Goal: Navigation & Orientation: Find specific page/section

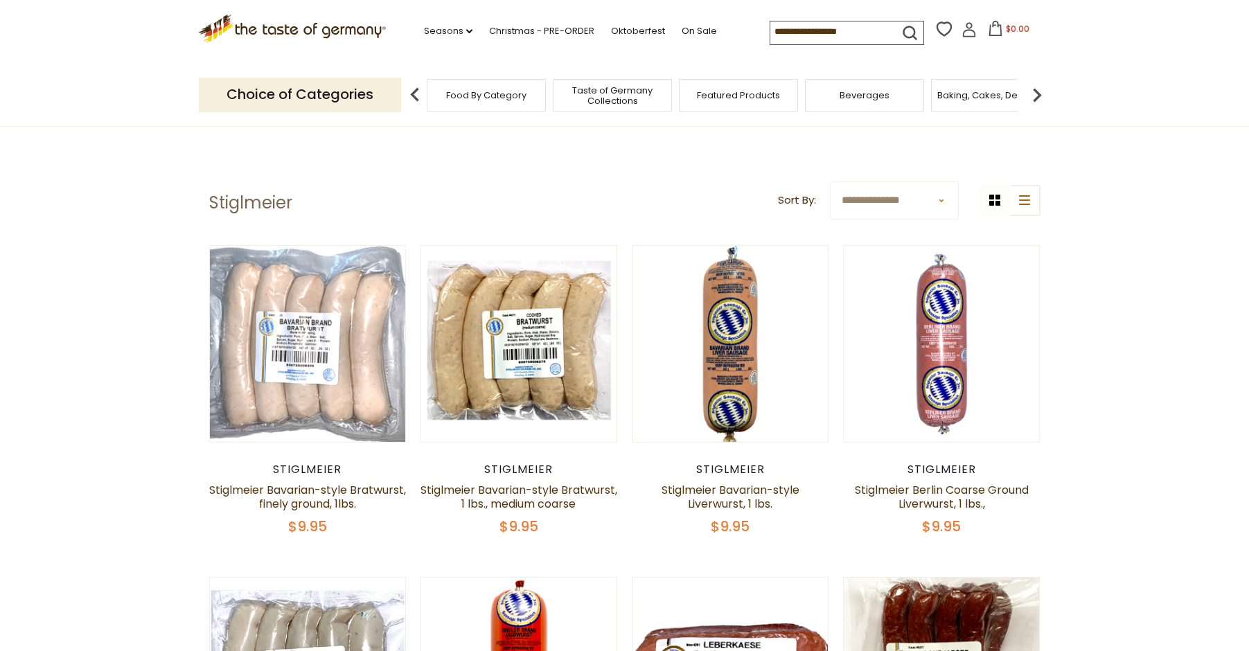
click at [619, 98] on span "Taste of Germany Collections" at bounding box center [612, 95] width 111 height 21
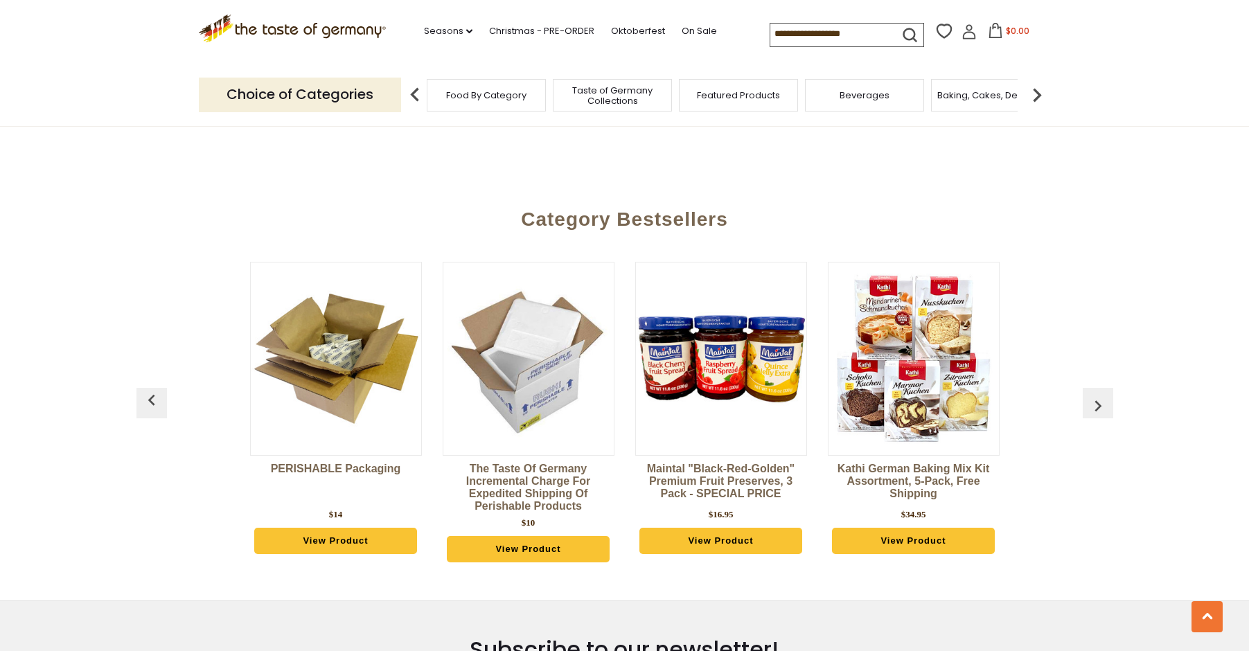
scroll to position [3234, 0]
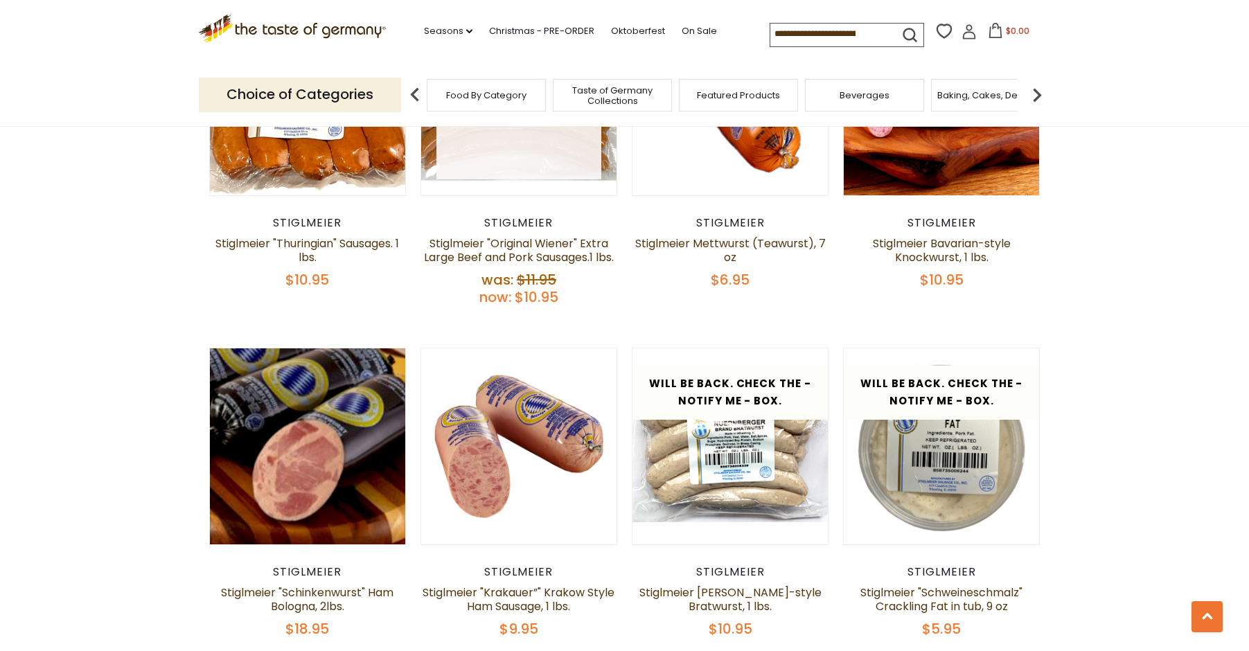
scroll to position [1616, 0]
